Goal: Information Seeking & Learning: Learn about a topic

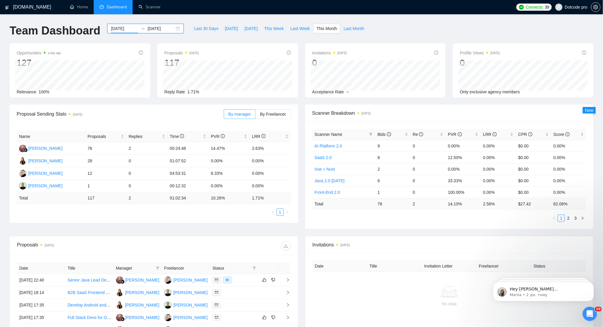
click at [111, 29] on input "[DATE]" at bounding box center [124, 28] width 27 height 7
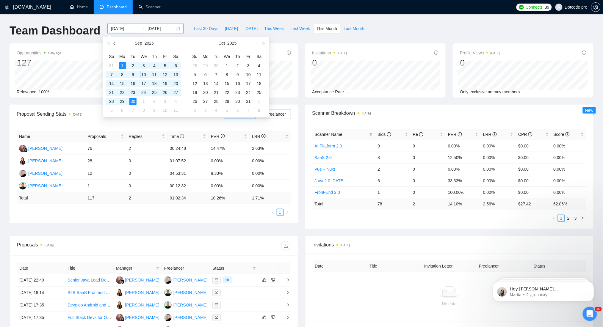
click at [115, 43] on span "button" at bounding box center [115, 43] width 3 height 3
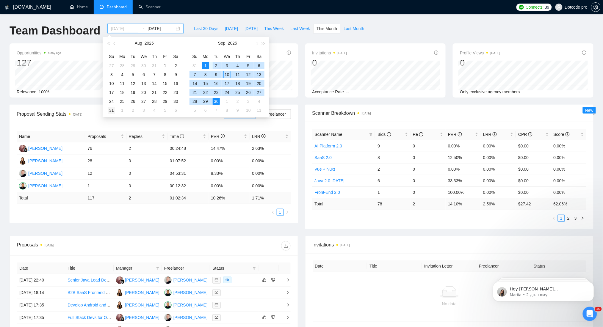
type input "[DATE]"
click at [111, 109] on div "31" at bounding box center [111, 110] width 7 height 7
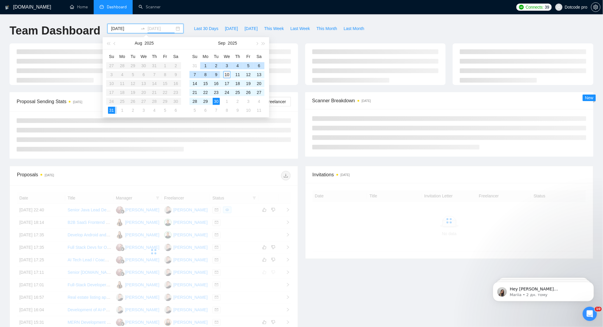
type input "[DATE]"
click at [226, 75] on div "10" at bounding box center [227, 74] width 7 height 7
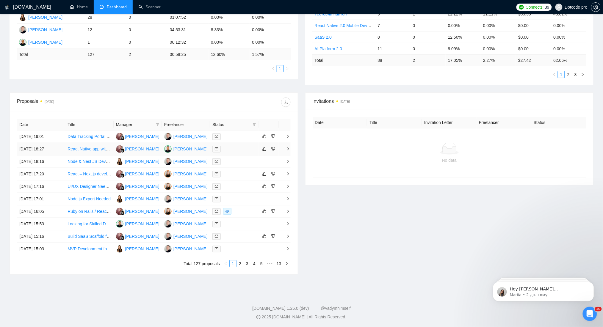
scroll to position [144, 0]
click at [185, 125] on th "Freelancer" at bounding box center [186, 124] width 48 height 12
click at [209, 124] on th "Freelancer" at bounding box center [186, 124] width 48 height 12
click at [161, 125] on th "Manager" at bounding box center [138, 124] width 48 height 12
click at [155, 125] on span at bounding box center [158, 124] width 6 height 9
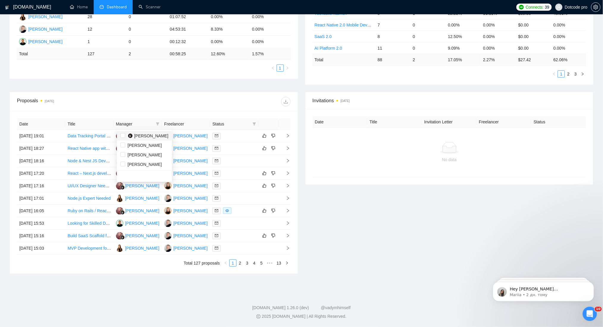
click at [147, 137] on span "[PERSON_NAME]" at bounding box center [151, 136] width 34 height 5
checkbox input "true"
click at [156, 103] on div at bounding box center [222, 102] width 137 height 10
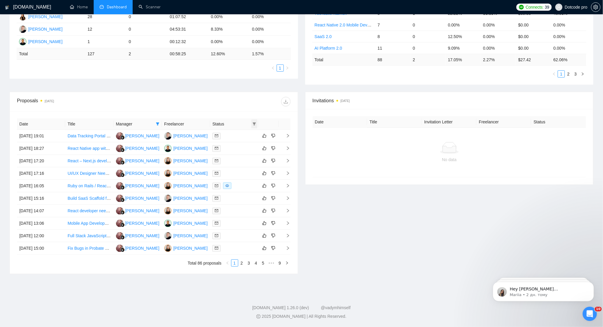
click at [254, 124] on icon "filter" at bounding box center [254, 124] width 3 height 3
click at [227, 138] on input "checkbox" at bounding box center [227, 135] width 5 height 5
checkbox input "true"
click at [214, 83] on div "Proposal Sending Stats [DATE] By manager By Freelancer Name Proposals Replies T…" at bounding box center [301, 26] width 591 height 132
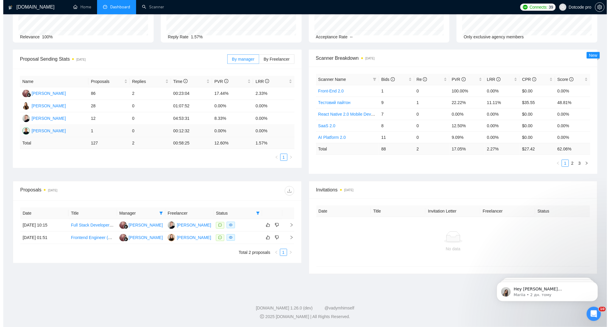
scroll to position [55, 0]
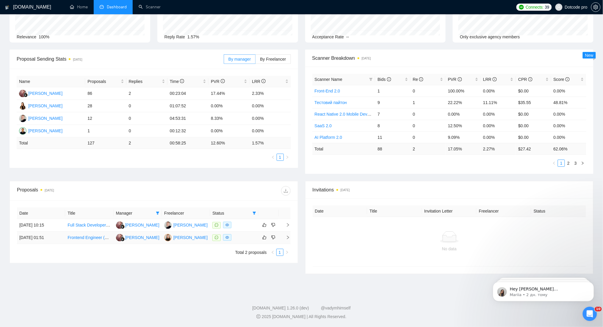
click at [65, 238] on td "[DATE] 01:51" at bounding box center [41, 238] width 48 height 13
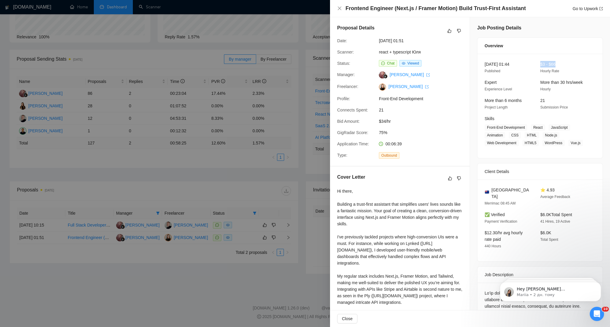
drag, startPoint x: 558, startPoint y: 63, endPoint x: 535, endPoint y: 64, distance: 23.5
click at [538, 64] on div "$3 - $66 Hourly Rate" at bounding box center [563, 67] width 51 height 13
copy span "$3 - $66"
click at [567, 65] on div "$3 - $66 Hourly Rate" at bounding box center [563, 67] width 51 height 13
drag, startPoint x: 551, startPoint y: 66, endPoint x: 559, endPoint y: 71, distance: 9.8
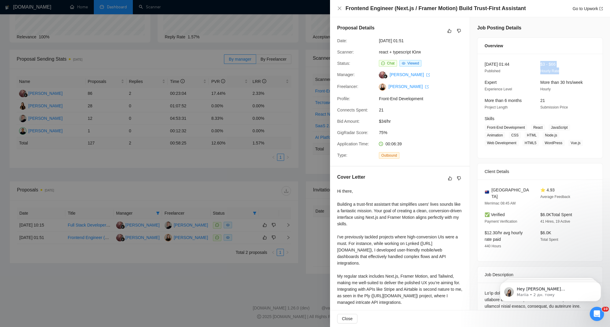
click at [559, 71] on div "[DATE] 01:44 Published $3 - $66 Hourly Rate" at bounding box center [535, 67] width 107 height 13
copy div "$3 - $66 Hourly Rate"
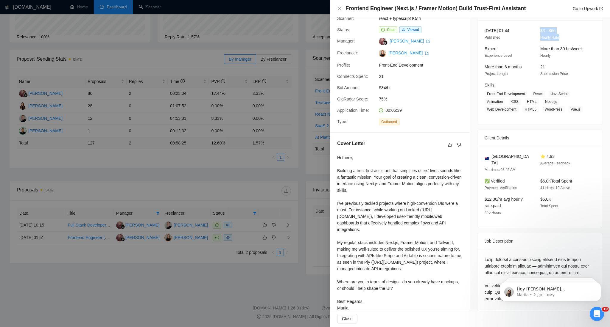
scroll to position [0, 0]
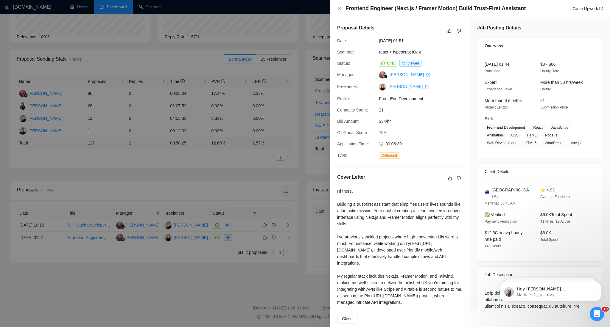
click at [458, 118] on div "Proposal Details Date: [DATE] 01:51 Scanner: react + typescript Юля Status: Cha…" at bounding box center [400, 91] width 140 height 149
